Goal: Navigation & Orientation: Find specific page/section

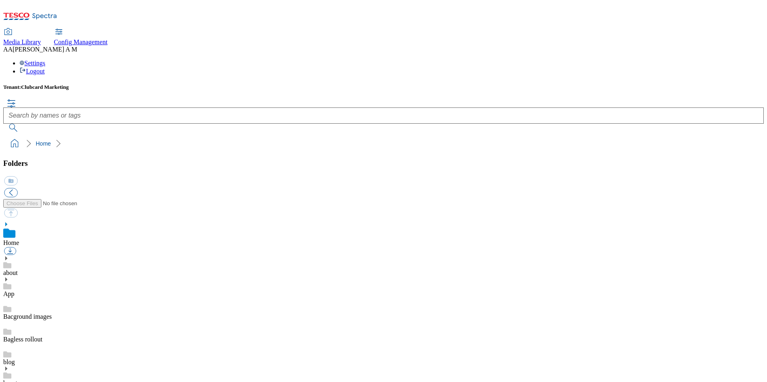
scroll to position [1, 0]
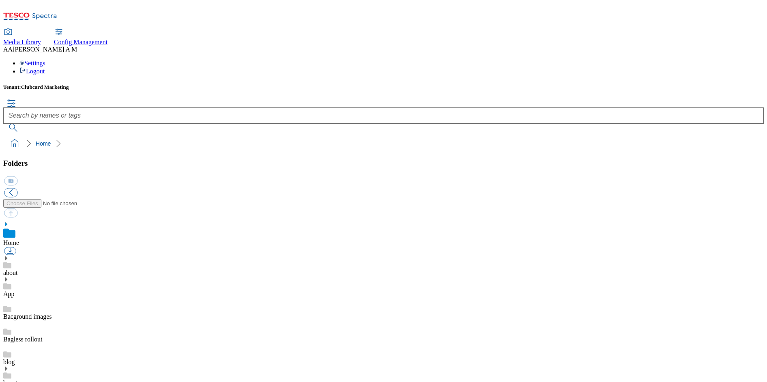
scroll to position [163, 0]
